Goal: Transaction & Acquisition: Purchase product/service

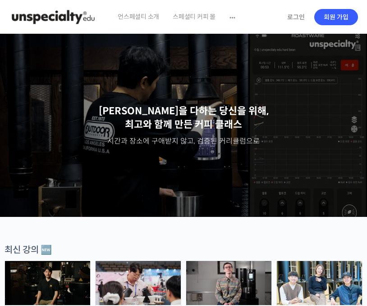
scroll to position [191, 0]
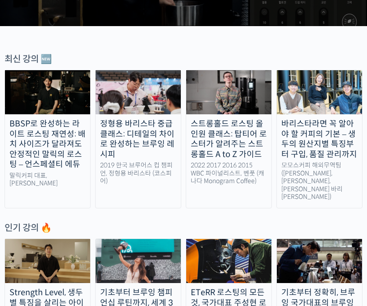
click at [50, 92] on img at bounding box center [47, 92] width 85 height 44
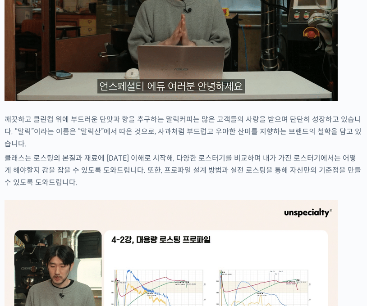
scroll to position [1334, 0]
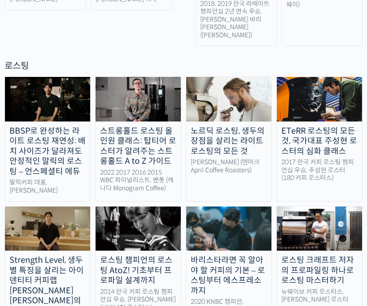
scroll to position [624, 0]
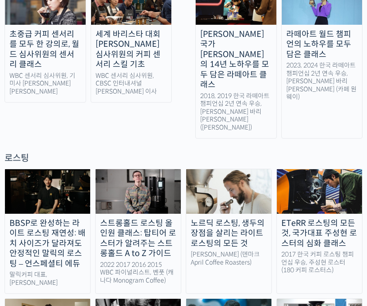
click at [63, 169] on img at bounding box center [47, 191] width 85 height 44
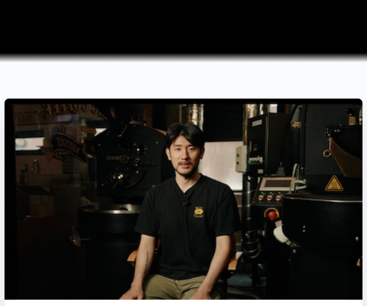
scroll to position [398, 0]
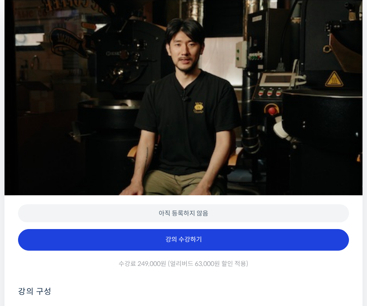
click at [282, 229] on link "강의 수강하기" at bounding box center [183, 240] width 331 height 22
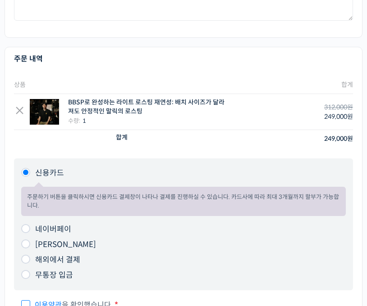
scroll to position [558, 0]
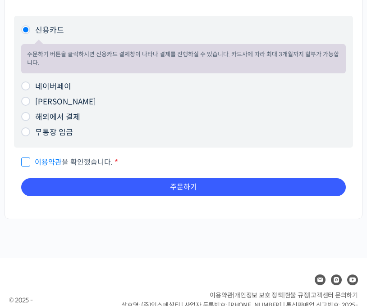
click at [61, 90] on label "네이버페이" at bounding box center [53, 86] width 36 height 9
click at [30, 90] on input "네이버페이" at bounding box center [25, 86] width 9 height 9
radio input "true"
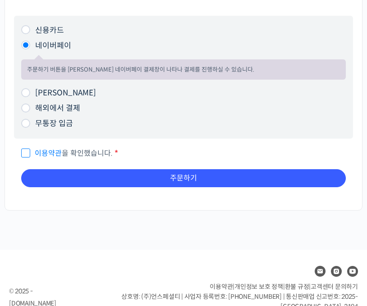
scroll to position [547, 0]
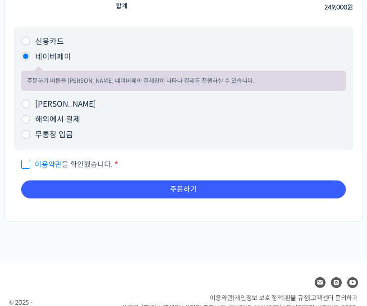
click at [46, 48] on li "신용카드 주문하기 버튼을 클릭하시면 신용카드 결제창이 나타나 결제를 진행하실 수 있습니다. 카드사에 따라 최대 3개월까지 할부가 가능합니다." at bounding box center [183, 41] width 324 height 15
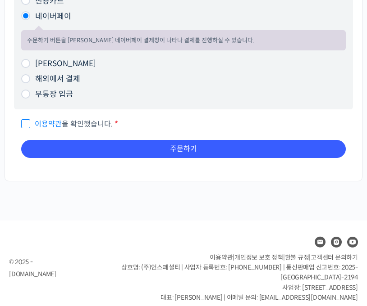
scroll to position [0, 0]
